Goal: Task Accomplishment & Management: Complete application form

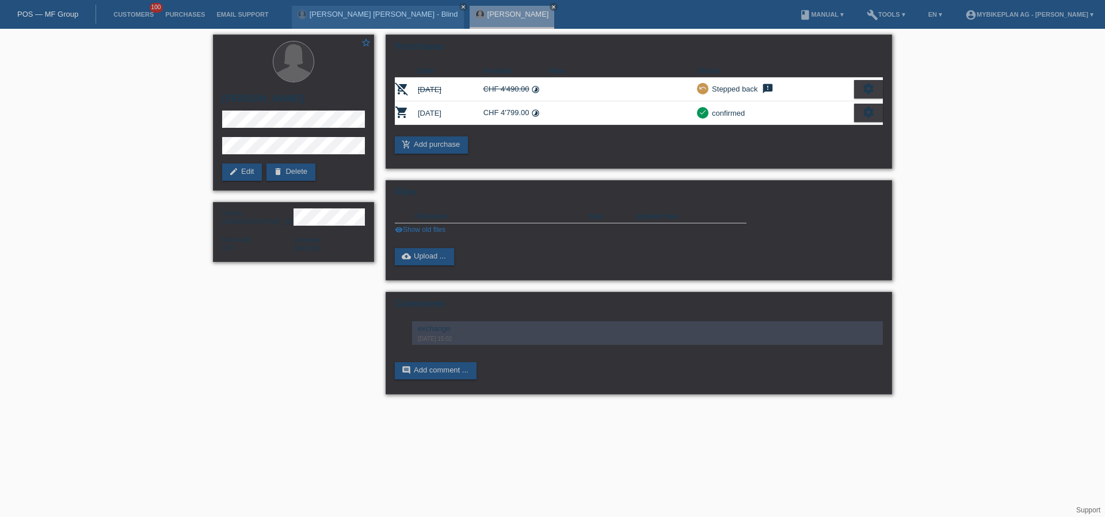
click at [37, 15] on link "POS — MF Group" at bounding box center [47, 14] width 61 height 9
click at [39, 13] on link "POS — MF Group" at bounding box center [47, 14] width 61 height 9
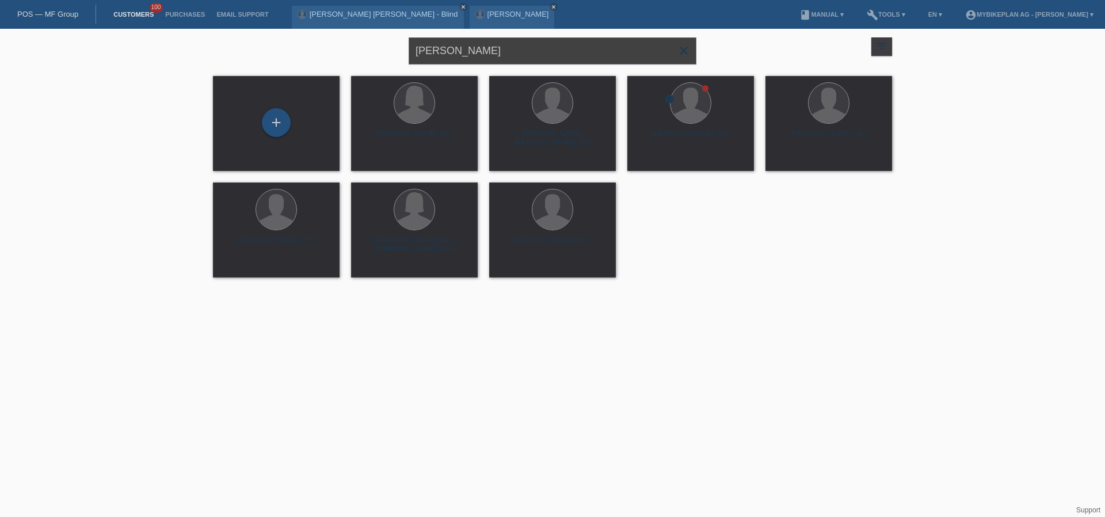
click at [477, 57] on input "[PERSON_NAME]" at bounding box center [552, 50] width 288 height 27
paste input "[DEMOGRAPHIC_DATA][PERSON_NAME]"
type input "[DEMOGRAPHIC_DATA][PERSON_NAME]"
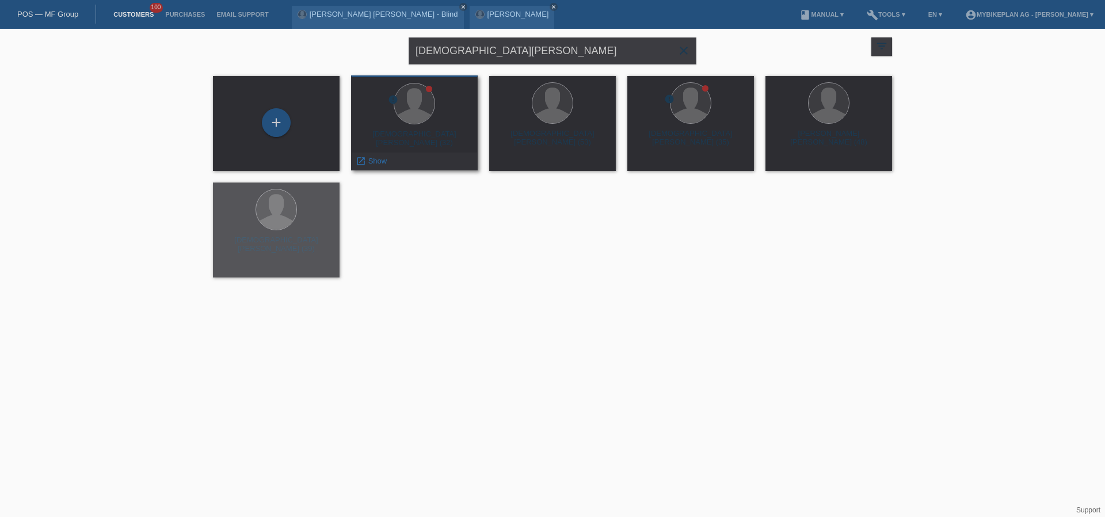
click at [384, 134] on div "Christian Stark (32)" at bounding box center [414, 138] width 108 height 18
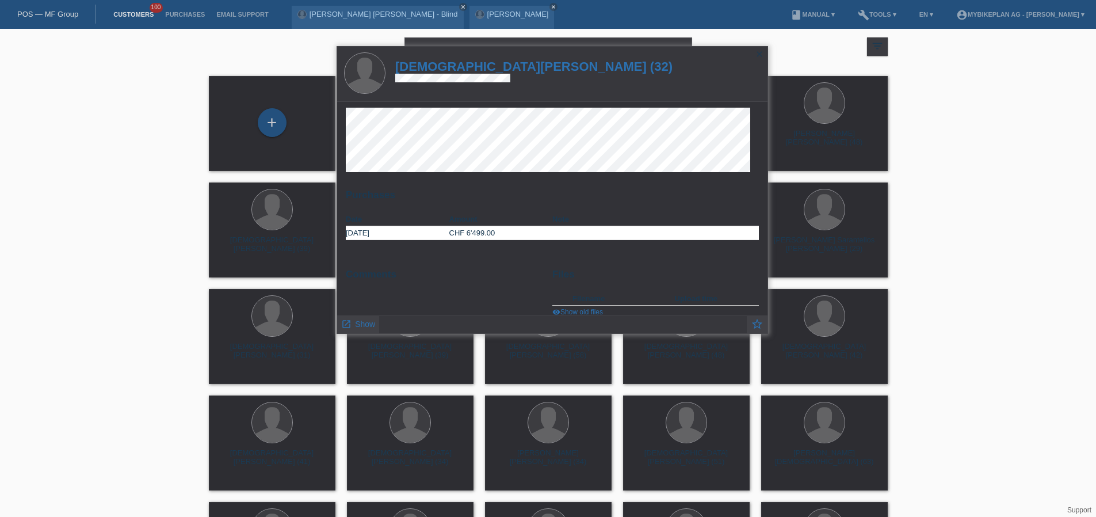
click at [486, 64] on h1 "Christian Stark (32)" at bounding box center [533, 66] width 277 height 14
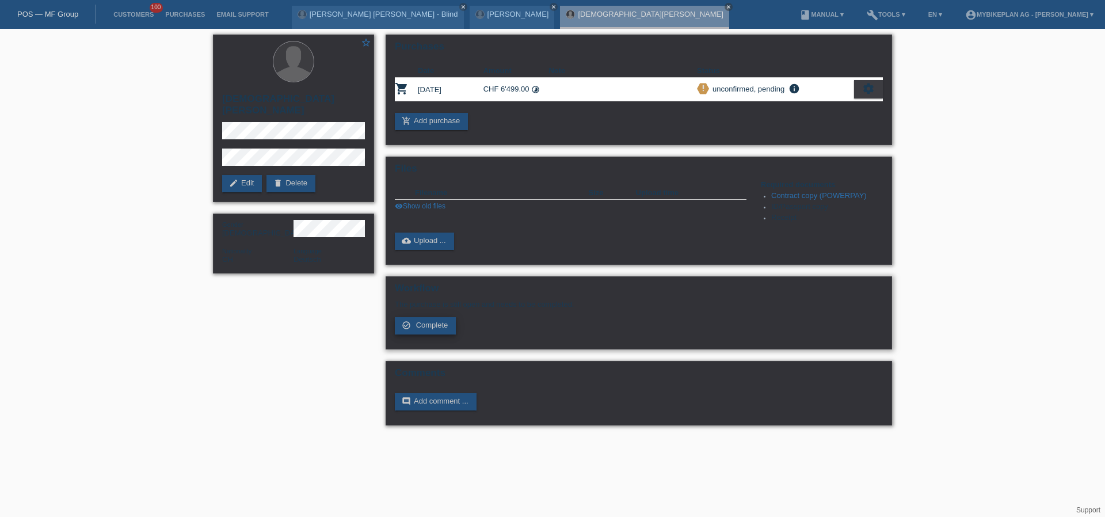
click at [426, 326] on span "Complete" at bounding box center [432, 324] width 32 height 9
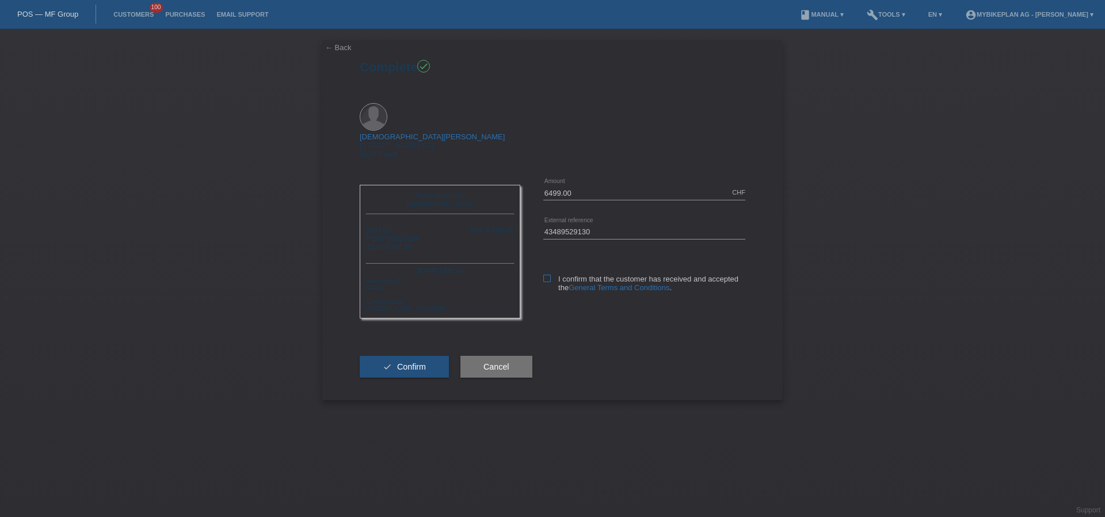
click at [545, 274] on icon at bounding box center [546, 277] width 7 height 7
click at [545, 274] on input "I confirm that the customer has received and accepted the General Terms and Con…" at bounding box center [546, 277] width 7 height 7
checkbox input "true"
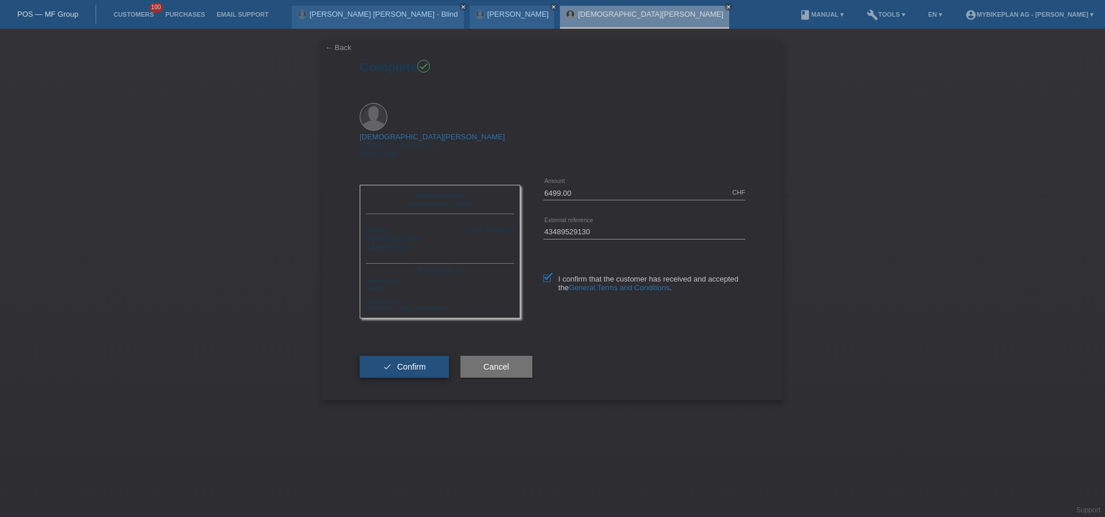
click at [393, 356] on button "check Confirm" at bounding box center [404, 367] width 89 height 22
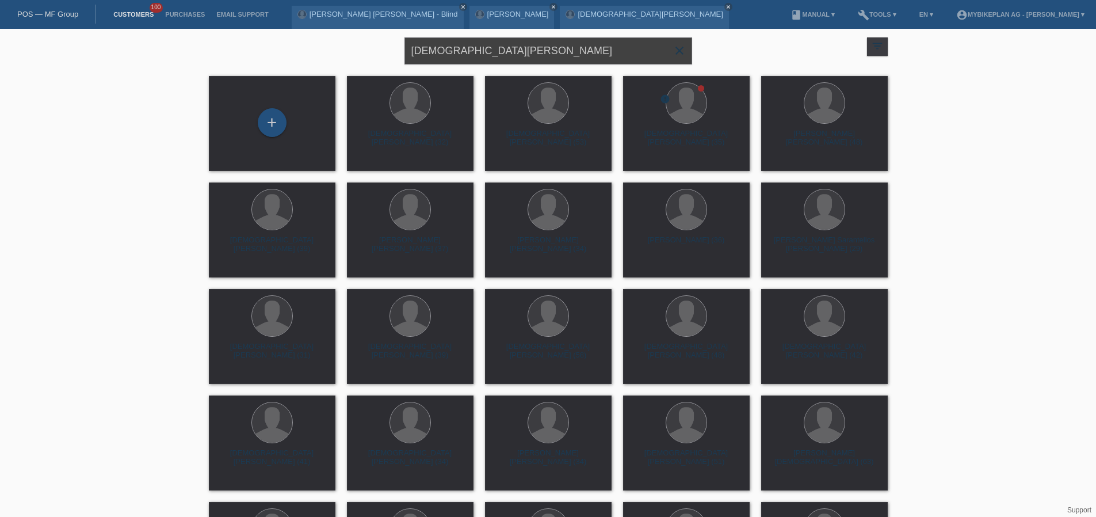
click at [517, 48] on input "[DEMOGRAPHIC_DATA][PERSON_NAME]" at bounding box center [548, 50] width 288 height 27
paste input "[PERSON_NAME]"
type input "[PERSON_NAME]"
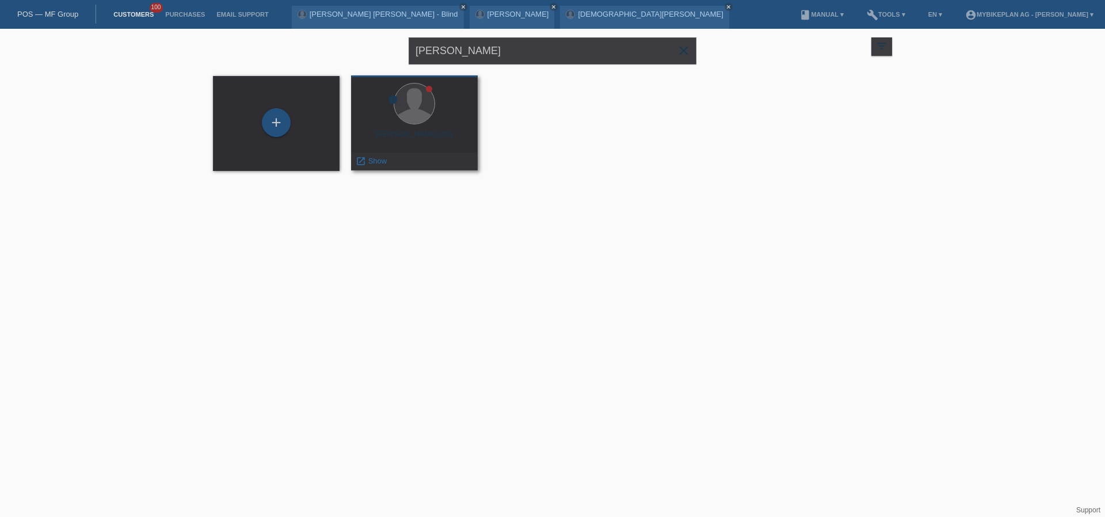
click at [437, 131] on div "[PERSON_NAME] (63)" at bounding box center [414, 138] width 108 height 18
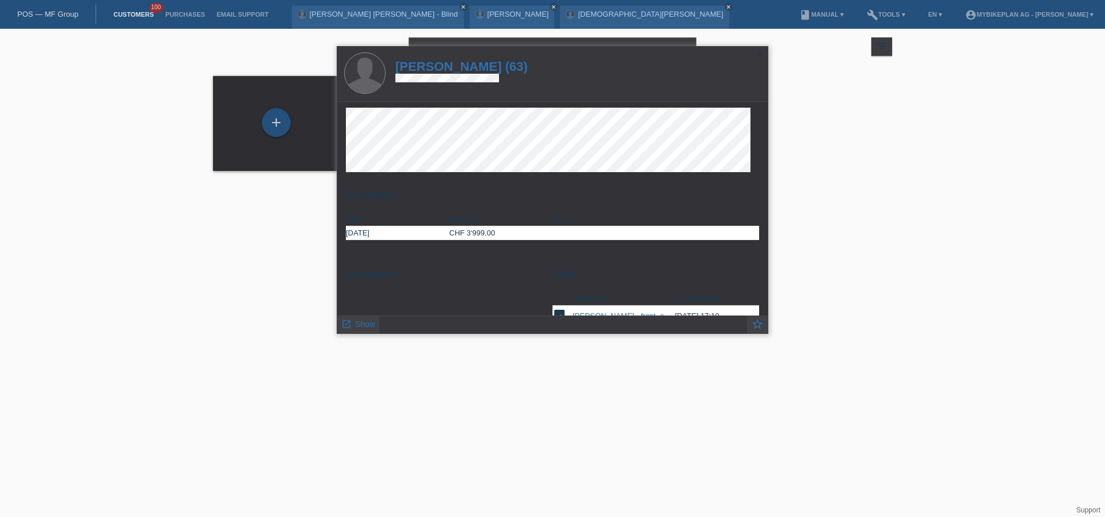
click at [479, 67] on h1 "[PERSON_NAME] (63)" at bounding box center [461, 66] width 132 height 14
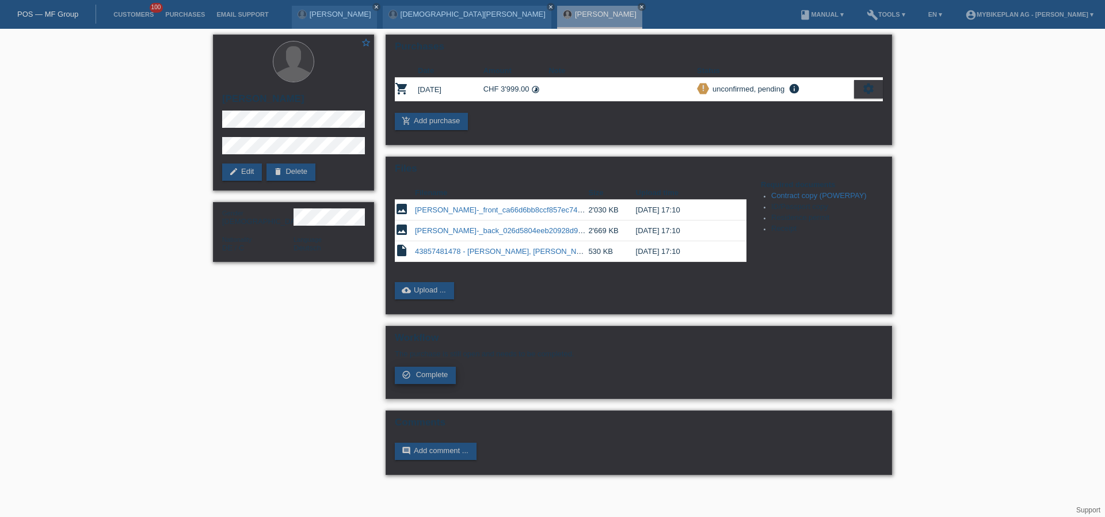
click at [443, 376] on span "Complete" at bounding box center [432, 374] width 32 height 9
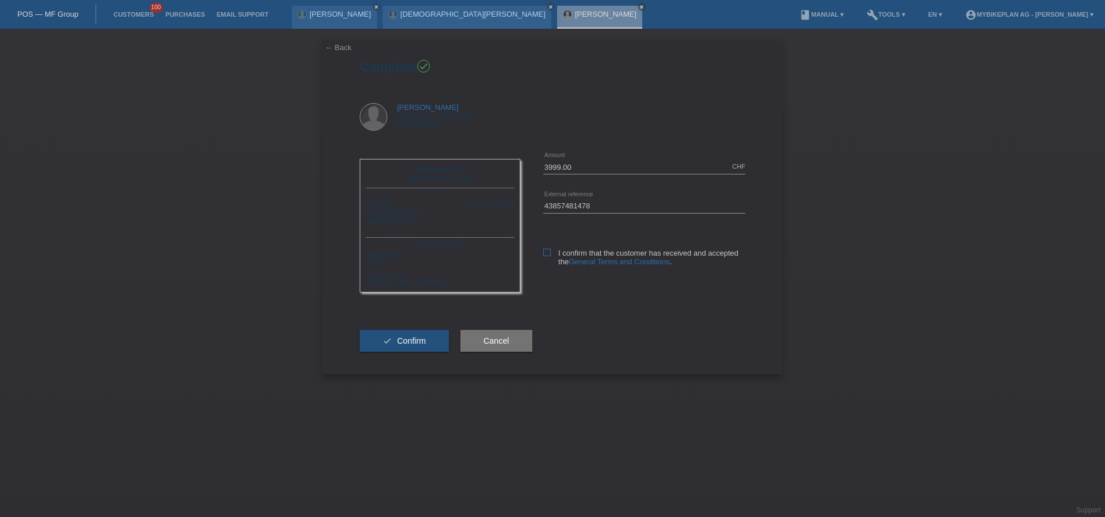
click at [548, 250] on icon at bounding box center [546, 252] width 7 height 7
click at [548, 250] on input "I confirm that the customer has received and accepted the General Terms and Con…" at bounding box center [546, 252] width 7 height 7
checkbox input "true"
click at [432, 348] on button "check Confirm" at bounding box center [404, 341] width 89 height 22
